Goal: Ask a question

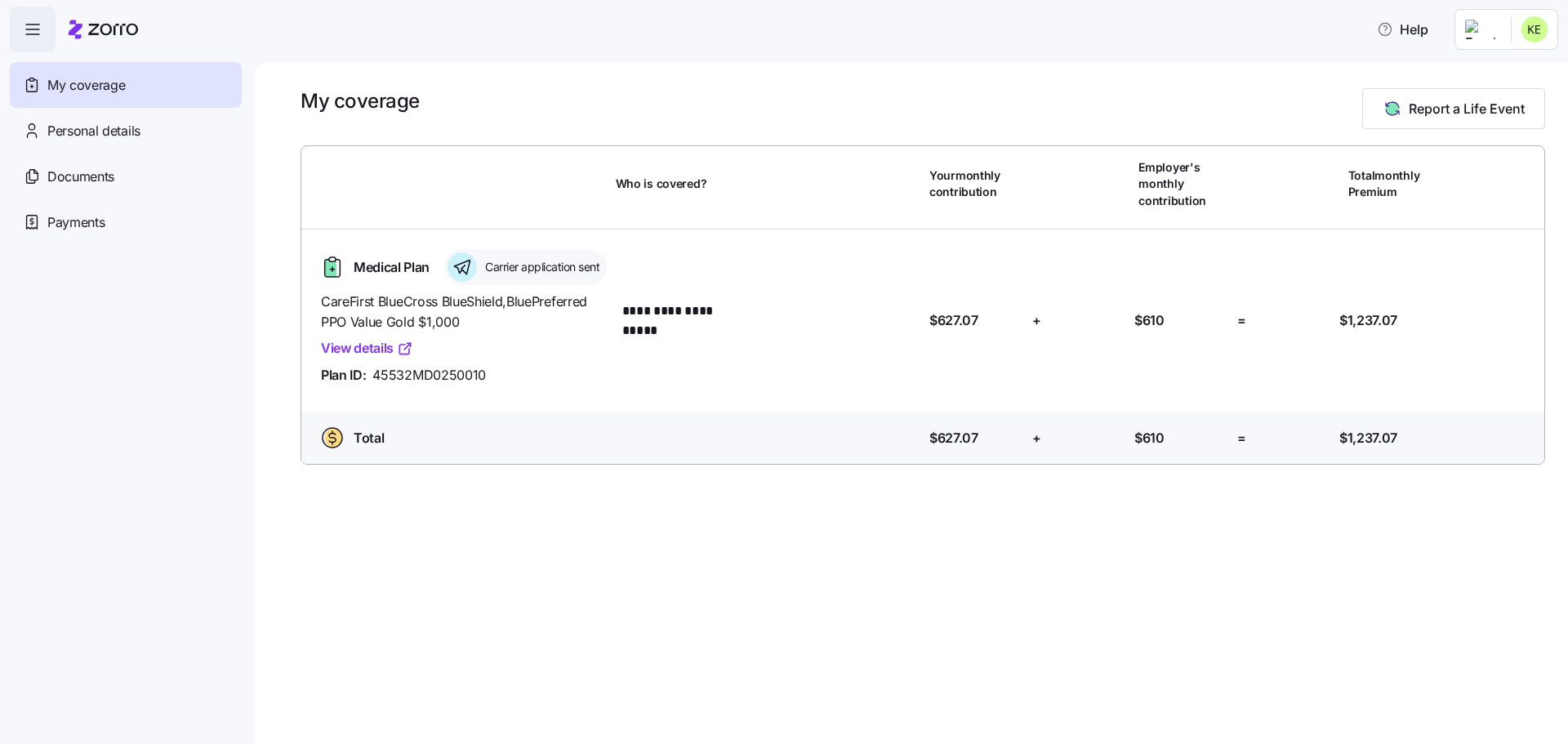
click at [371, 359] on link "View details" at bounding box center [366, 348] width 92 height 21
click at [83, 218] on span "Payments" at bounding box center [76, 223] width 58 height 21
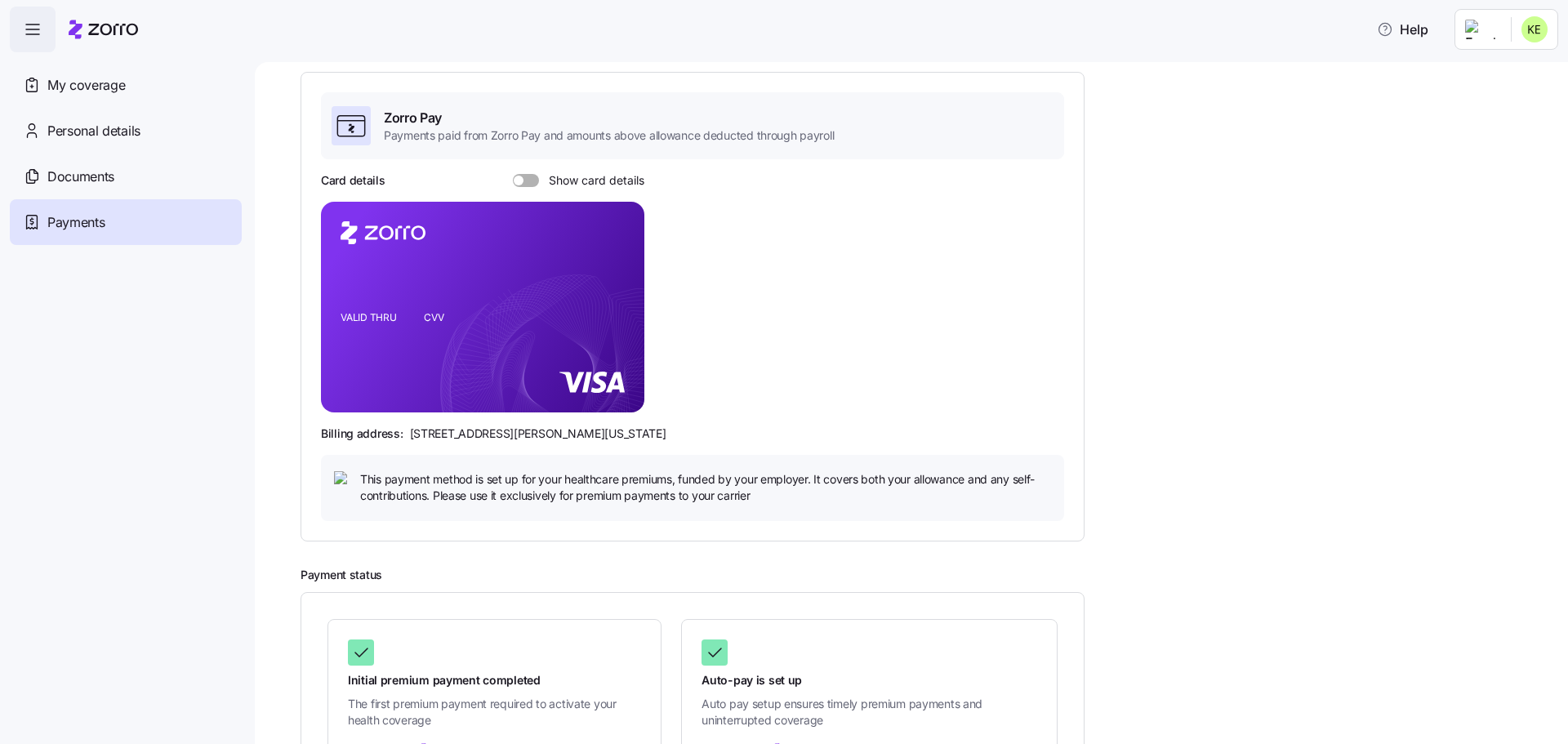
scroll to position [15, 0]
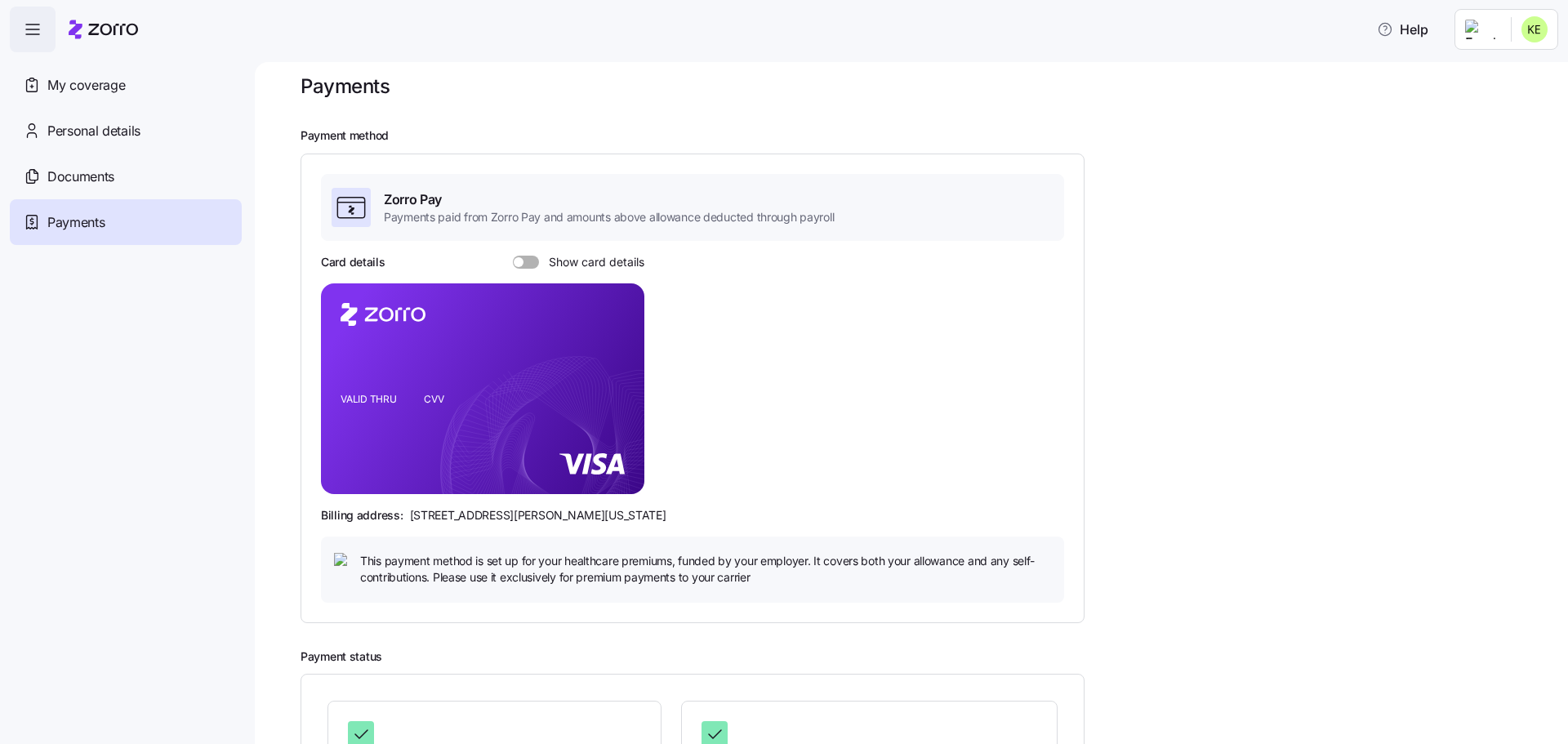
drag, startPoint x: 1390, startPoint y: 29, endPoint x: 1137, endPoint y: 173, distance: 291.1
click at [1390, 29] on icon "button" at bounding box center [1385, 29] width 12 height 12
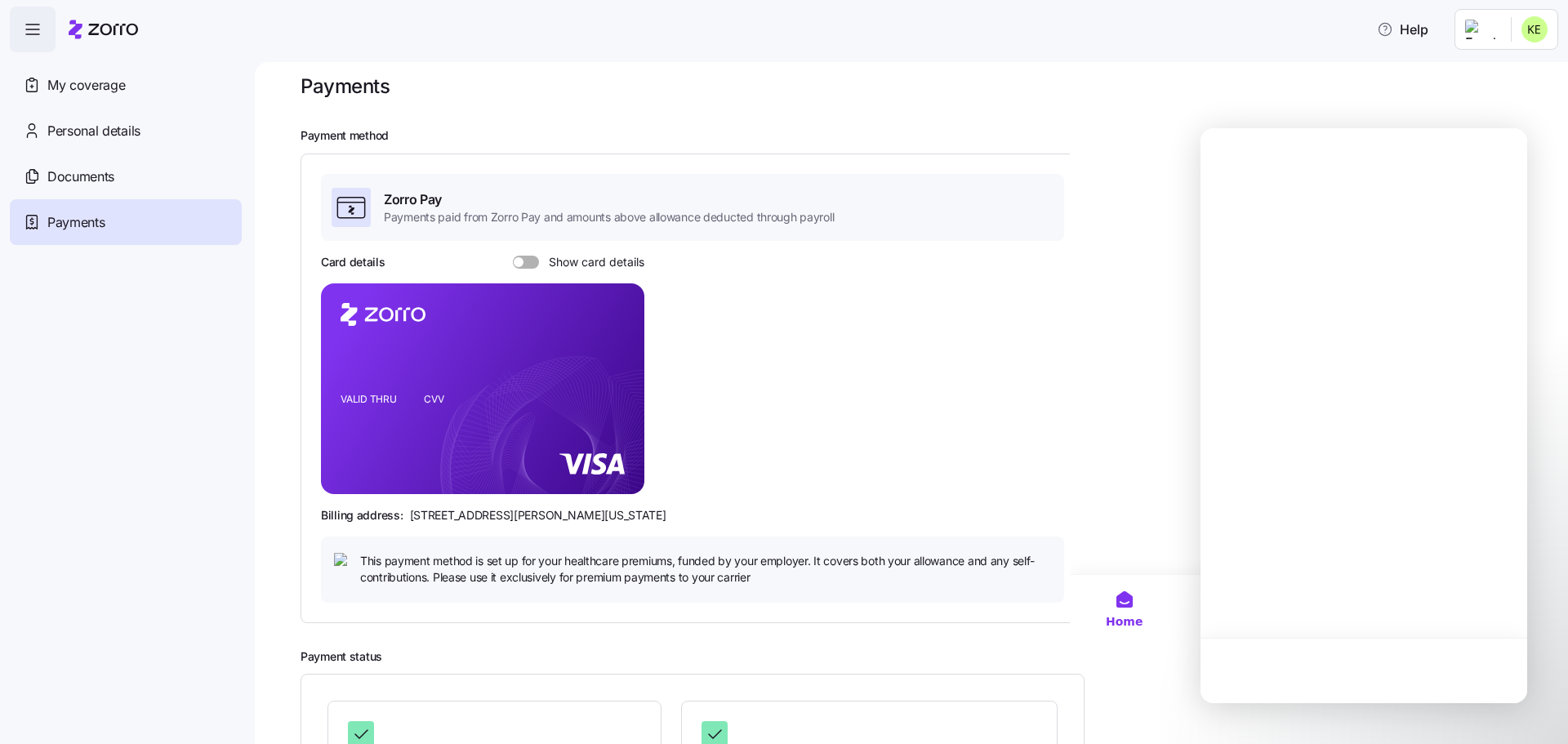
scroll to position [0, 0]
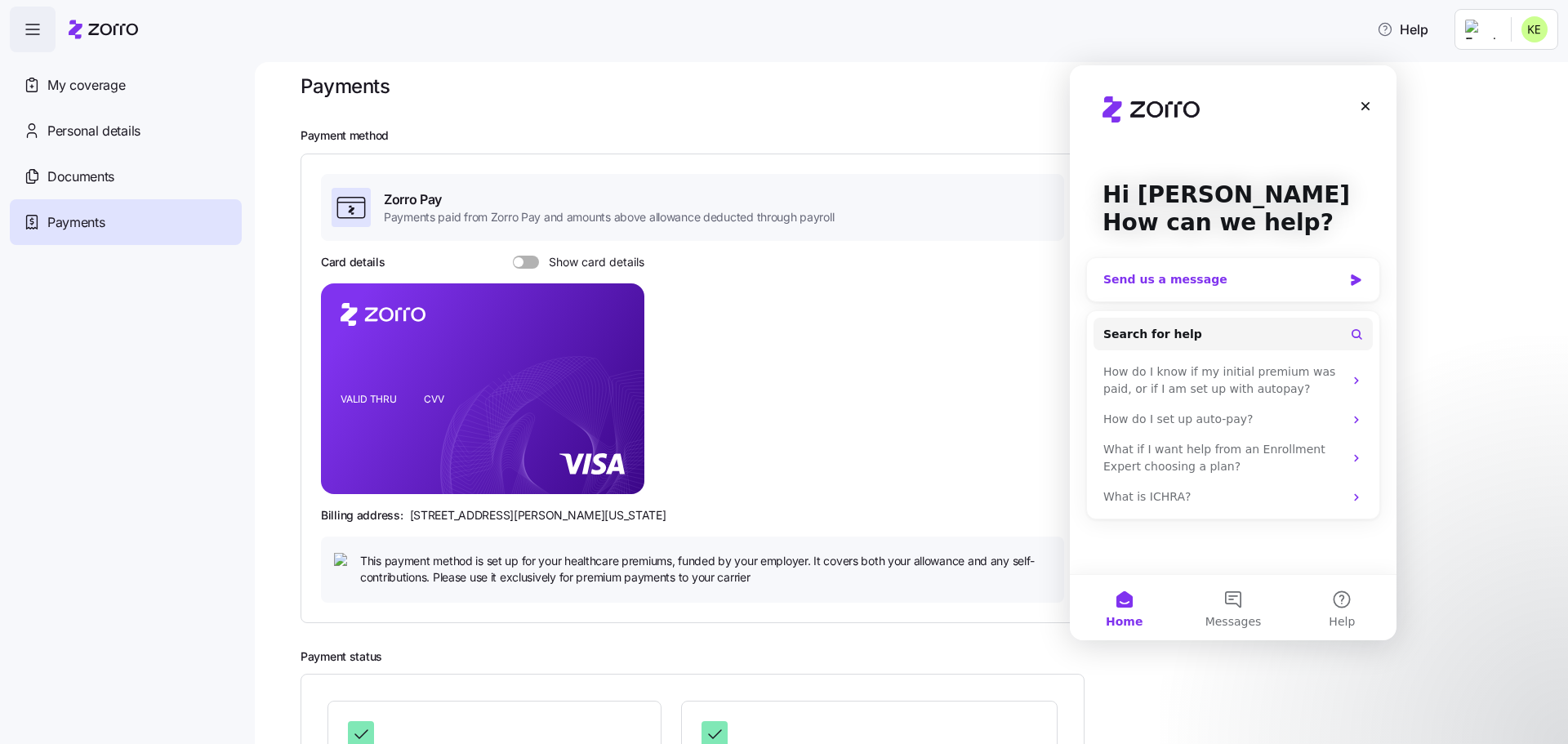
click at [1175, 282] on div "Send us a message" at bounding box center [1222, 279] width 239 height 17
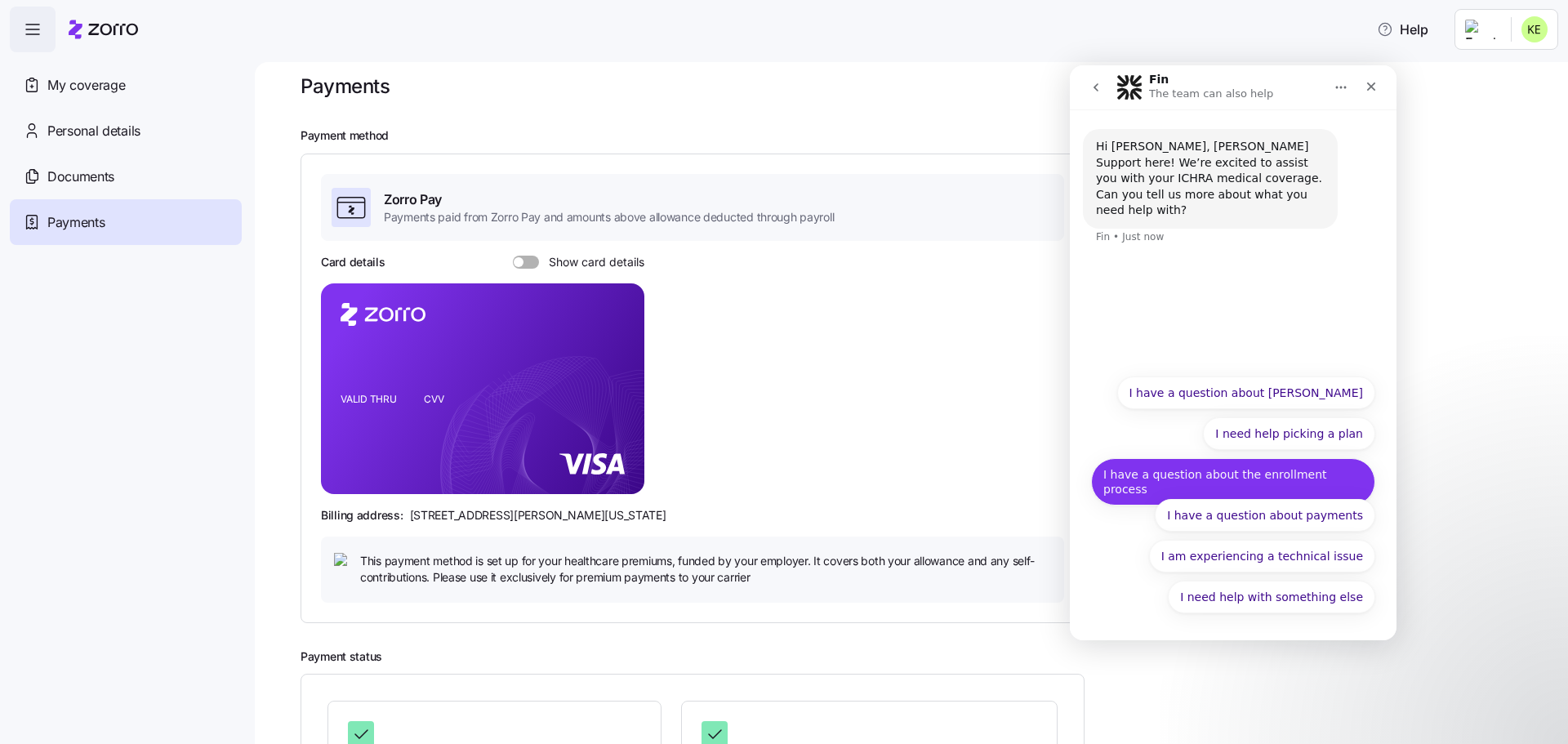
click at [1288, 477] on button "I have a question about the enrollment process" at bounding box center [1233, 482] width 284 height 48
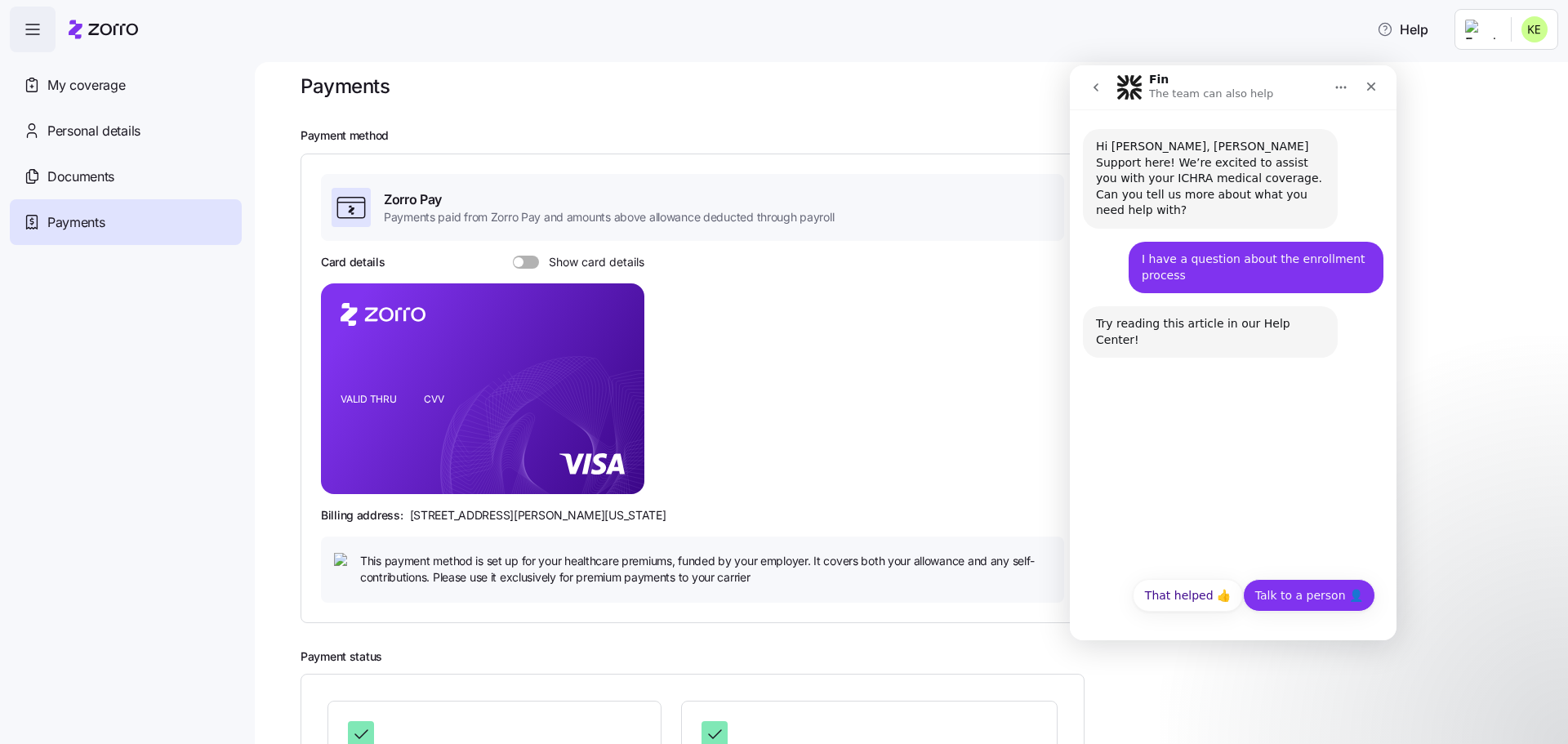
click at [1331, 590] on button "Talk to a person 👤" at bounding box center [1309, 595] width 132 height 33
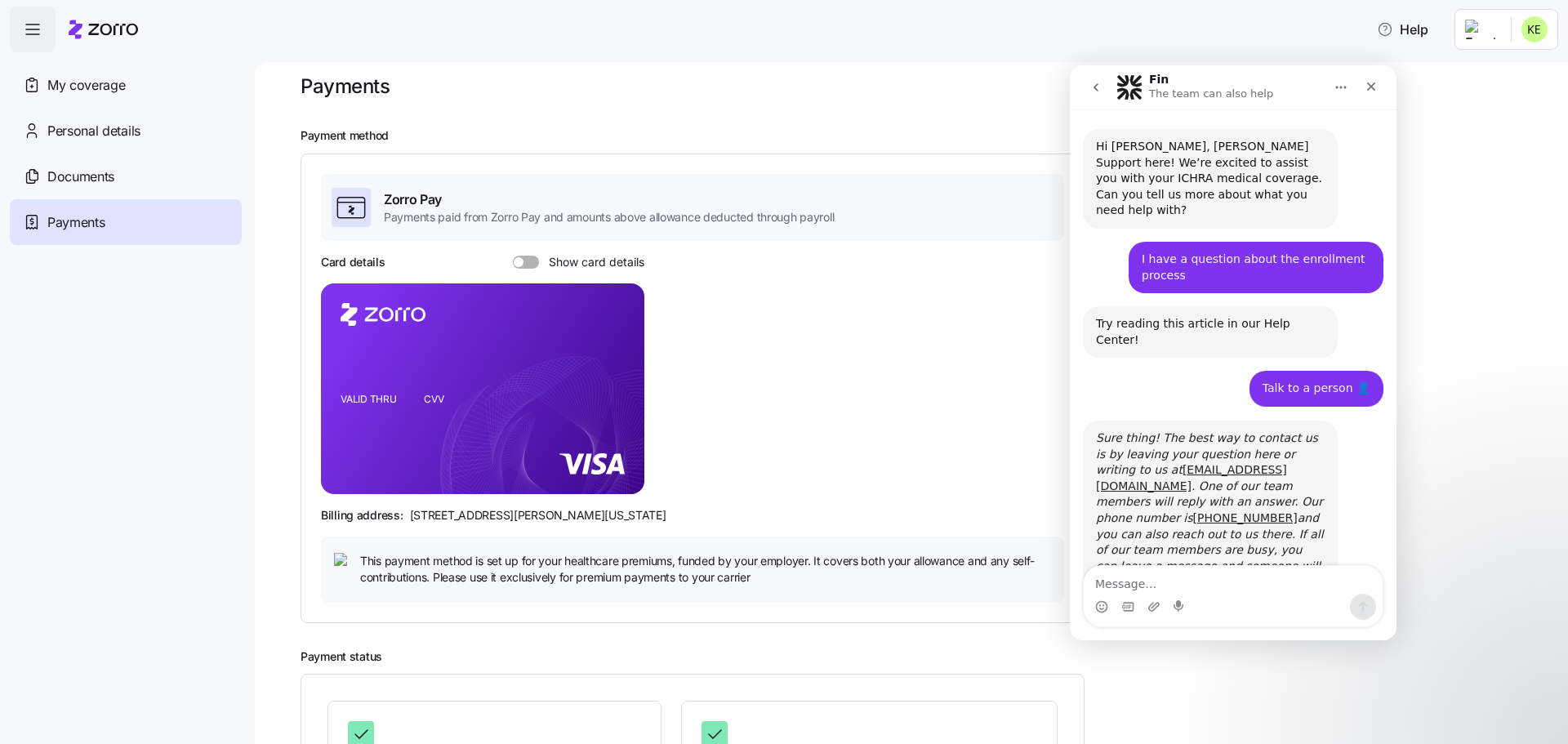
scroll to position [4, 0]
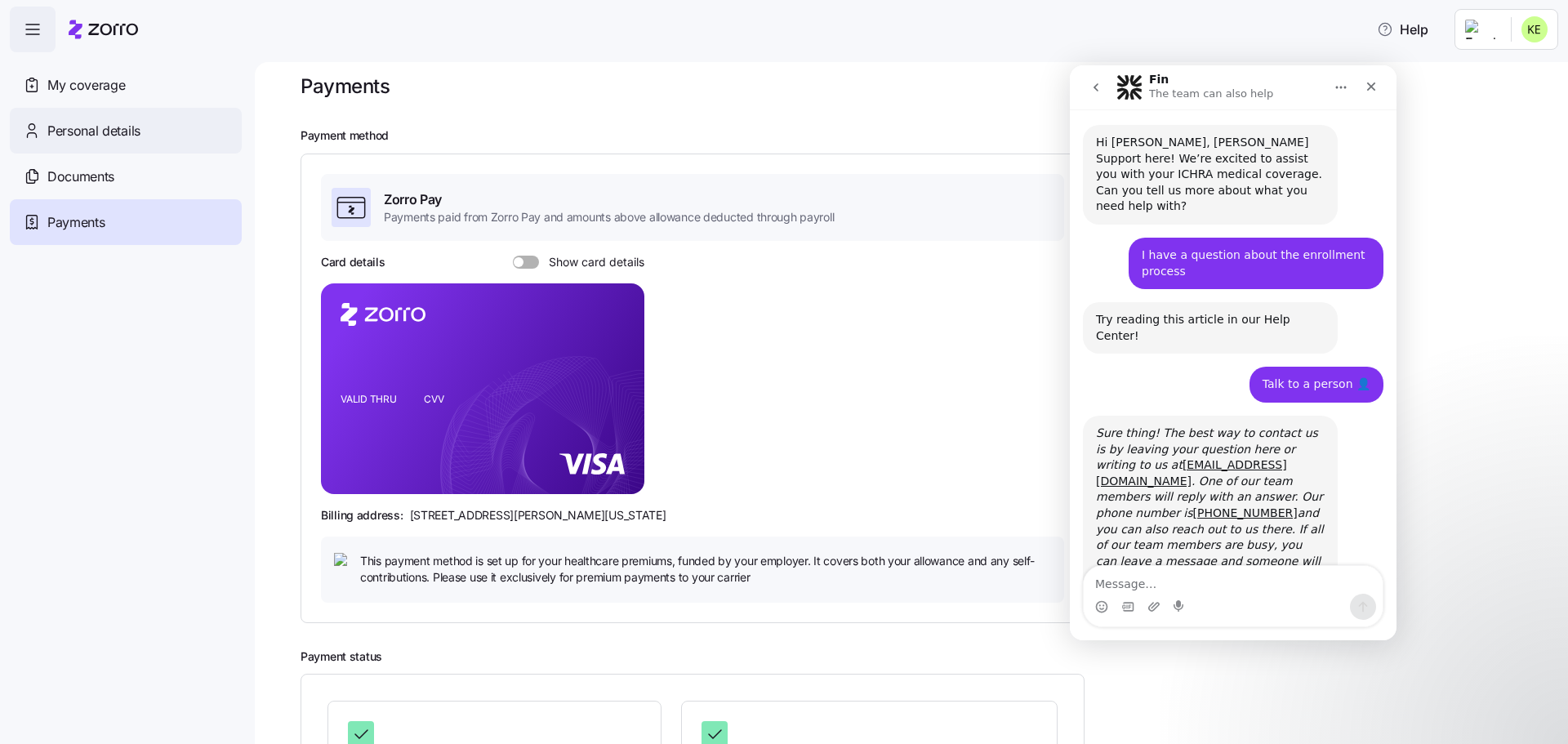
click at [103, 139] on span "Personal details" at bounding box center [94, 131] width 93 height 21
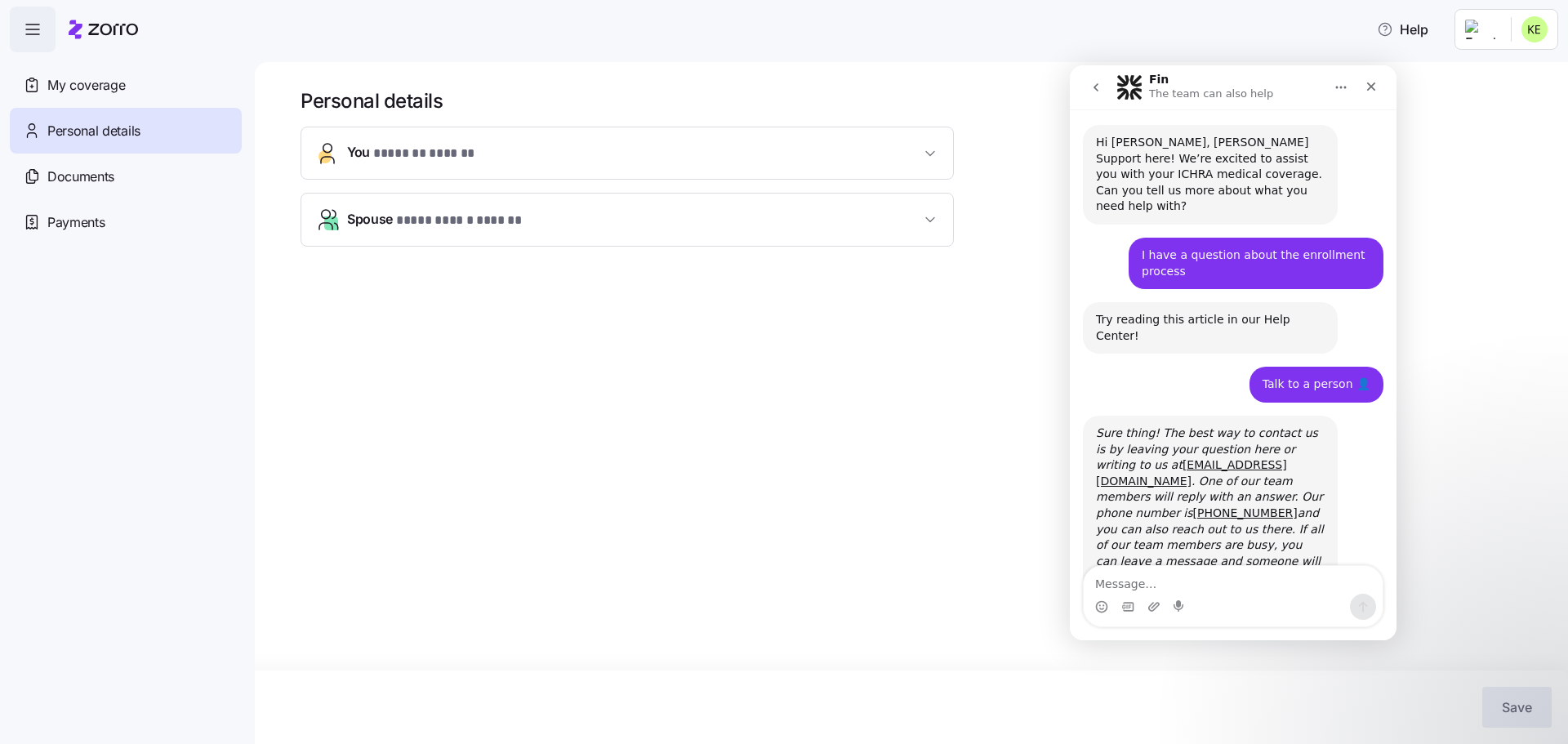
click at [426, 158] on span "* ******* ****** *" at bounding box center [425, 154] width 104 height 21
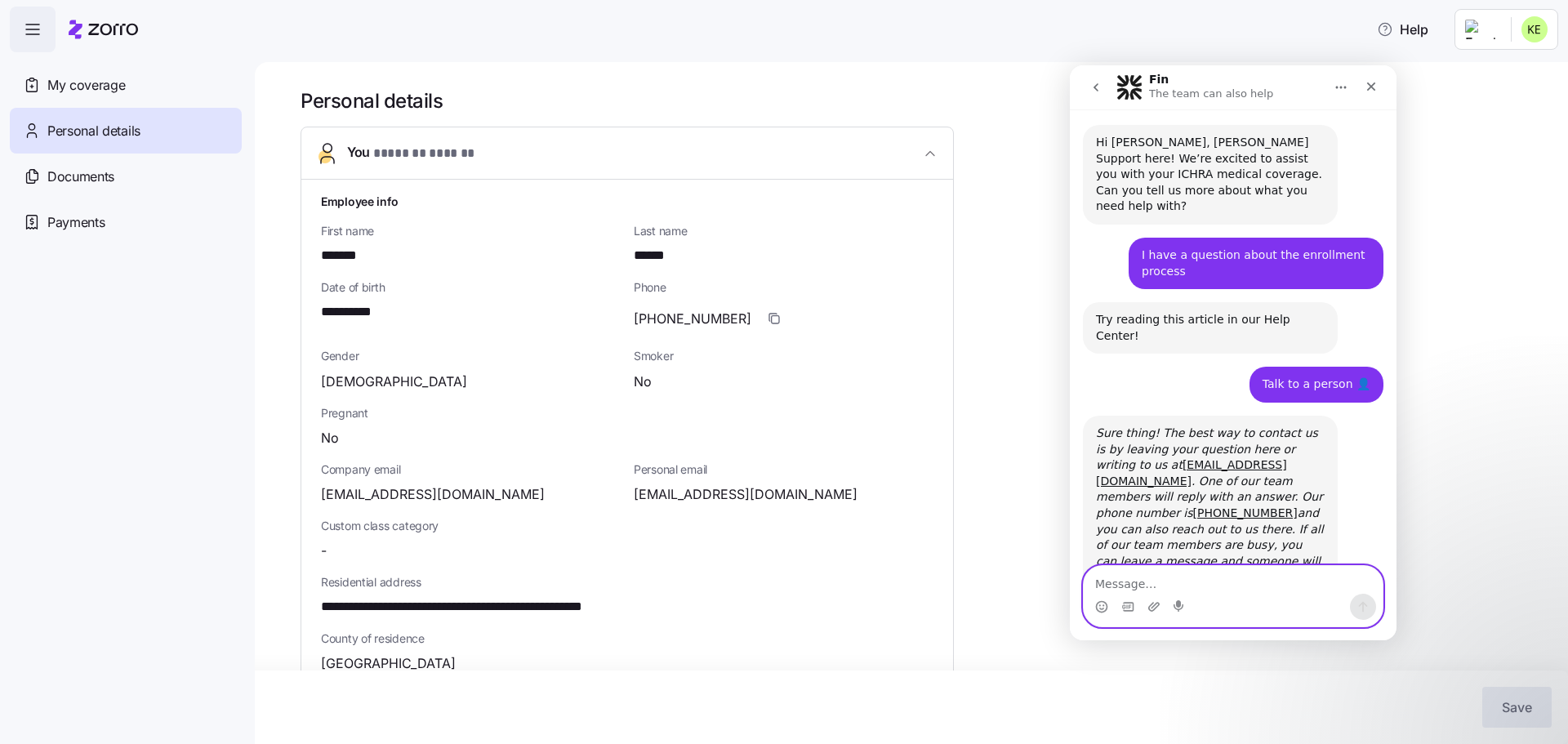
click at [1123, 581] on textarea "Message…" at bounding box center [1232, 580] width 299 height 28
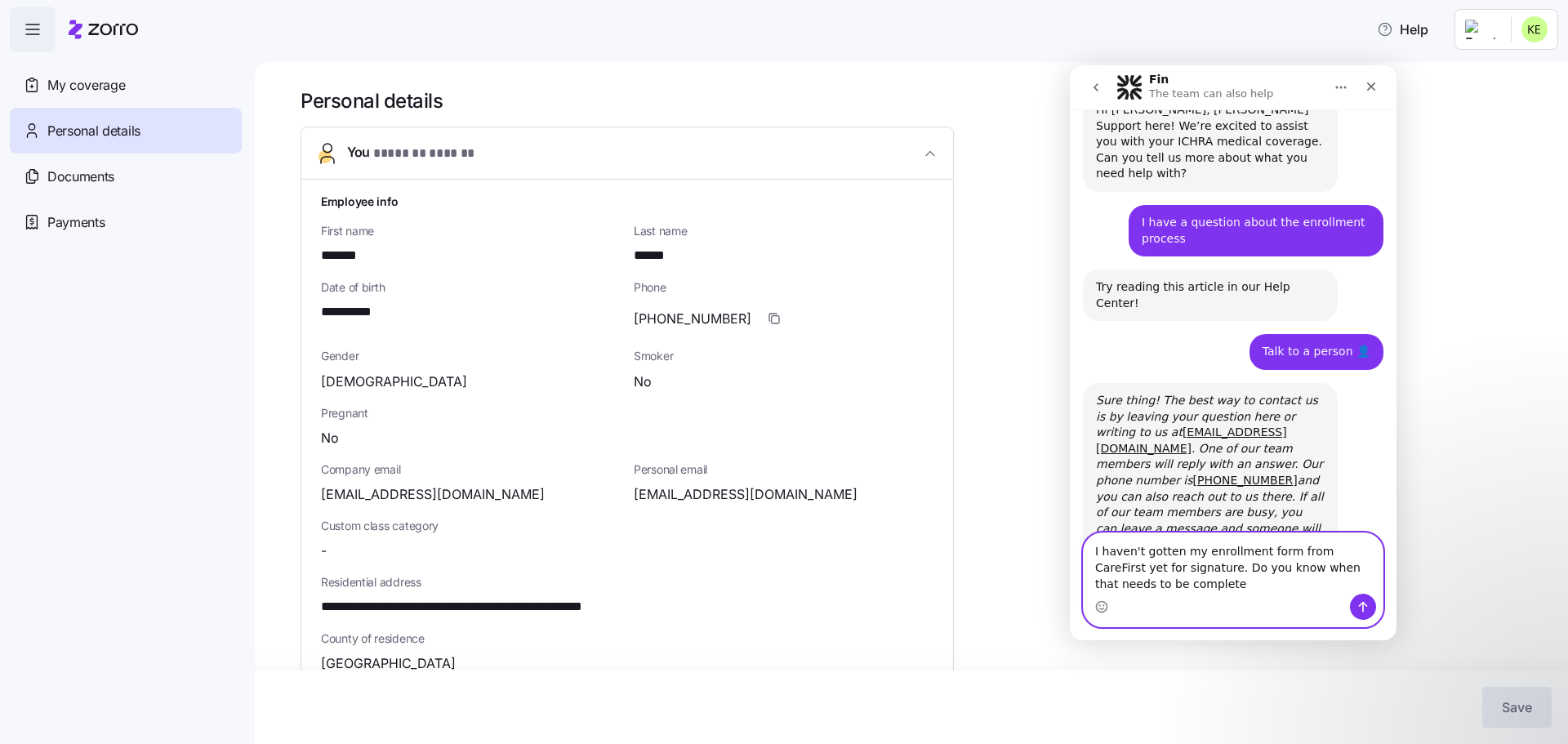
type textarea "I haven't gotten my enrollment form from CareFirst yet for signature. Do you kn…"
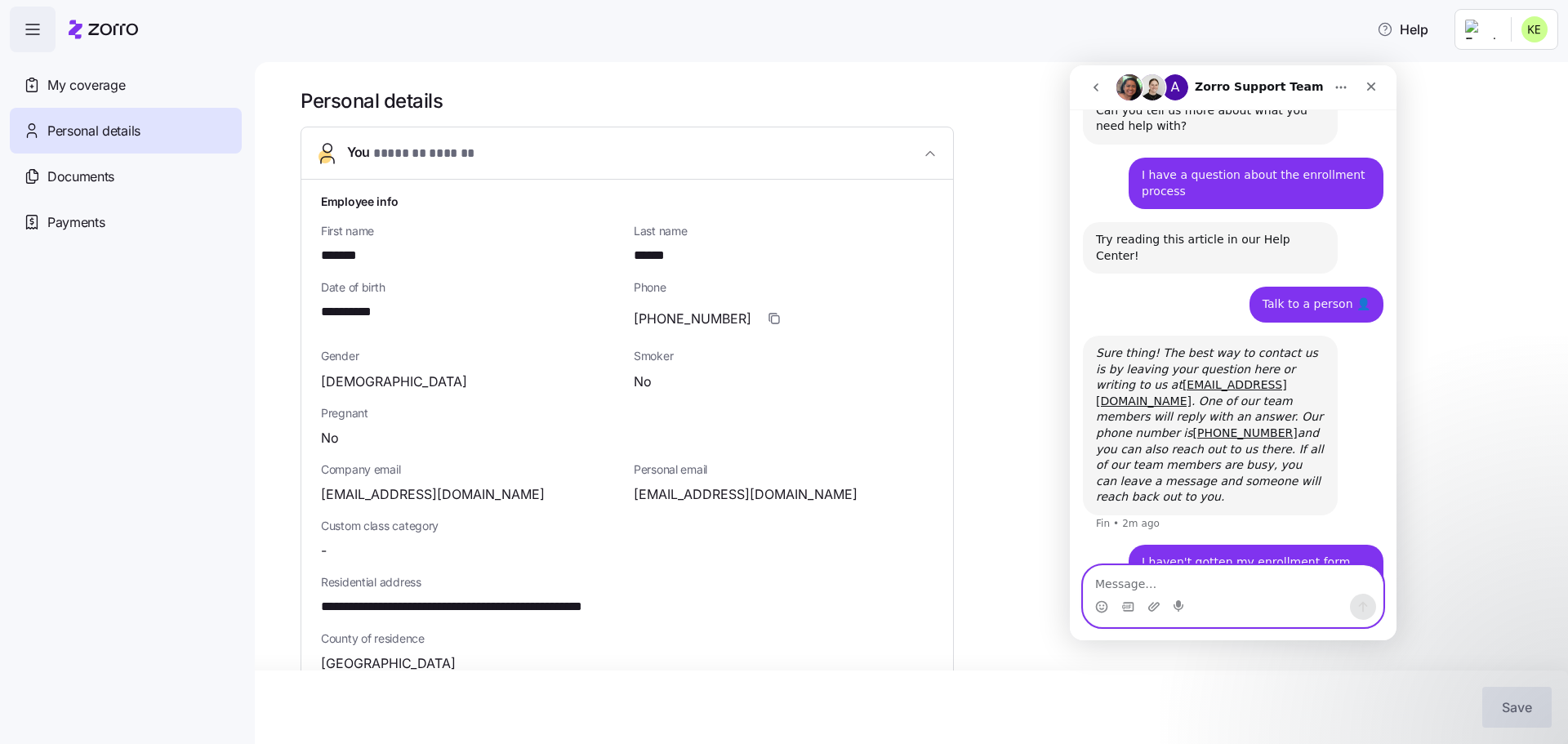
scroll to position [130, 0]
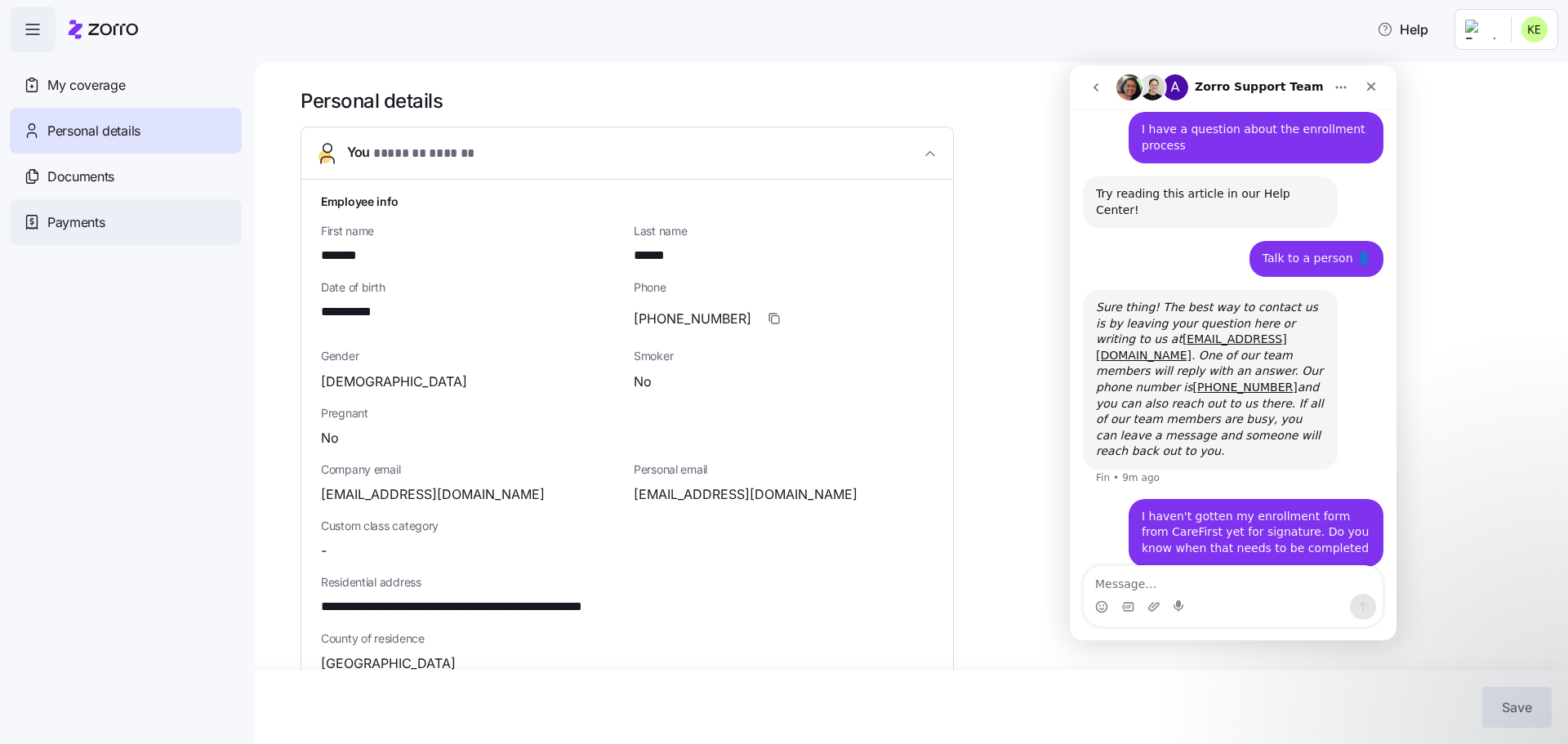
click at [89, 221] on span "Payments" at bounding box center [76, 223] width 58 height 21
